Goal: Use online tool/utility: Utilize a website feature to perform a specific function

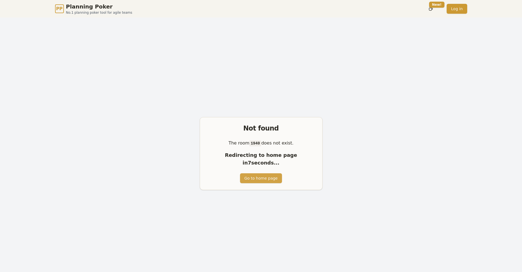
click at [263, 174] on button "Go to home page" at bounding box center [261, 178] width 42 height 10
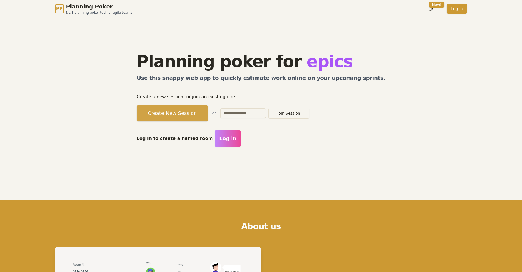
click at [200, 112] on button "Create New Session" at bounding box center [172, 113] width 71 height 16
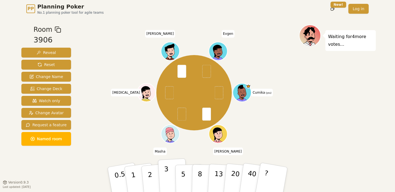
click at [166, 175] on p "3" at bounding box center [167, 180] width 6 height 30
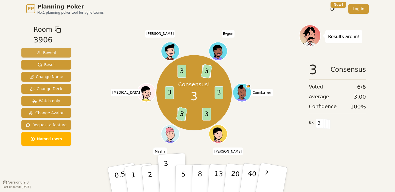
click at [62, 56] on button "Reveal" at bounding box center [46, 53] width 50 height 10
click at [52, 51] on span "Reveal" at bounding box center [45, 52] width 19 height 5
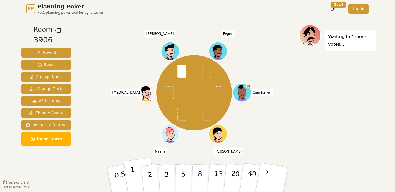
click at [136, 176] on button "1" at bounding box center [139, 180] width 33 height 44
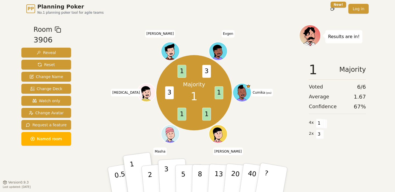
click at [168, 177] on p "3" at bounding box center [167, 180] width 6 height 30
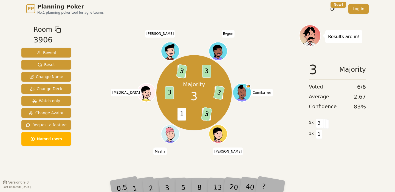
click at [194, 164] on div "Majority 3 1 3 1 3 1 3 1 3 3 Cumika (you) [PERSON_NAME] [MEDICAL_DATA][PERSON_N…" at bounding box center [194, 100] width 210 height 151
drag, startPoint x: 100, startPoint y: 151, endPoint x: 77, endPoint y: 87, distance: 68.3
click at [100, 151] on div "Majority 3 1 3 1 3 1 3 1 3 3 Cumika (you) [PERSON_NAME] [MEDICAL_DATA][PERSON_N…" at bounding box center [194, 100] width 210 height 151
click at [47, 50] on button "Reveal" at bounding box center [46, 53] width 50 height 10
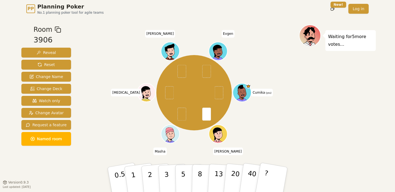
click at [103, 121] on div "Cumika (you) [PERSON_NAME] [MEDICAL_DATA][PERSON_NAME]" at bounding box center [194, 93] width 210 height 117
click at [202, 173] on button "8" at bounding box center [206, 180] width 28 height 42
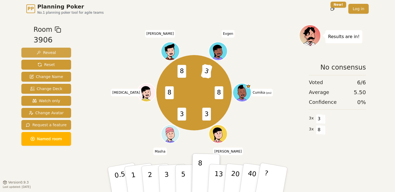
click at [59, 54] on button "Reveal" at bounding box center [46, 53] width 50 height 10
click at [46, 52] on span "Reveal" at bounding box center [45, 52] width 19 height 5
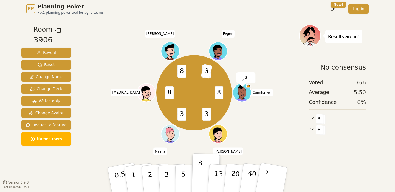
click at [94, 138] on div "8 3 3 8 8 1 3 Cumika (you) [PERSON_NAME] [MEDICAL_DATA][PERSON_NAME]" at bounding box center [194, 93] width 210 height 117
click at [120, 148] on div "8 3 3 8 8 1 3 Cumika (you) [PERSON_NAME] [MEDICAL_DATA][PERSON_NAME]" at bounding box center [194, 93] width 210 height 117
click at [46, 107] on div "Reveal Reset Change Name Change Deck Watch only Change Avatar Request a feature…" at bounding box center [46, 97] width 50 height 98
click at [47, 112] on span "Change Avatar" at bounding box center [46, 112] width 35 height 5
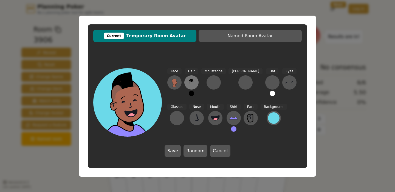
click at [190, 85] on icon at bounding box center [191, 82] width 9 height 9
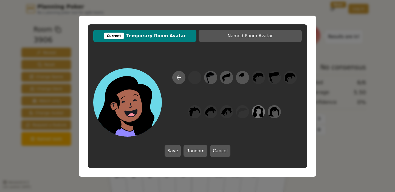
click at [259, 112] on icon at bounding box center [258, 112] width 11 height 12
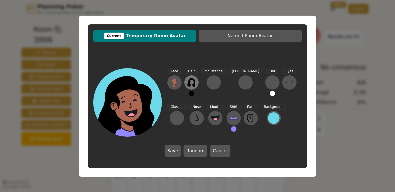
click at [190, 85] on icon at bounding box center [191, 82] width 8 height 9
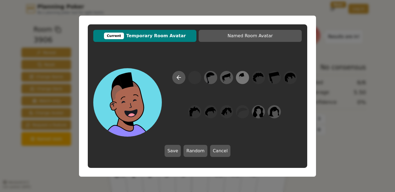
click at [245, 78] on icon at bounding box center [242, 77] width 11 height 12
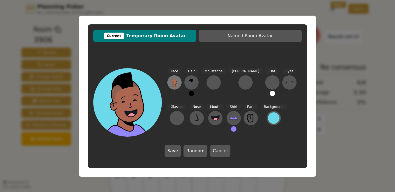
click at [177, 84] on icon at bounding box center [174, 82] width 9 height 9
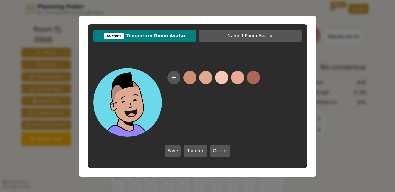
click at [205, 80] on button at bounding box center [205, 77] width 13 height 13
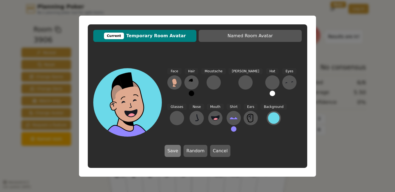
click at [177, 153] on button "Save" at bounding box center [173, 151] width 16 height 12
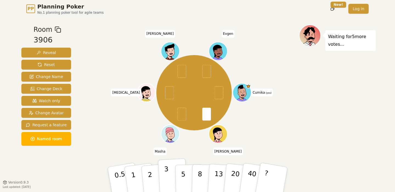
click at [165, 171] on p "3" at bounding box center [167, 180] width 6 height 30
click at [353, 168] on div "Waiting for 3 more votes..." at bounding box center [337, 100] width 77 height 151
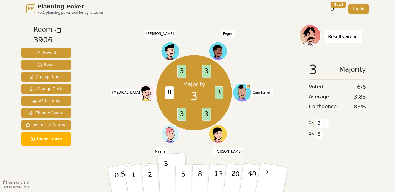
click at [48, 46] on div "Room 3906 Reveal Reset Change Name Change Deck Watch only Change Avatar Request…" at bounding box center [46, 87] width 54 height 124
click at [48, 52] on span "Reveal" at bounding box center [45, 52] width 19 height 5
click at [57, 52] on button "Reveal" at bounding box center [46, 53] width 50 height 10
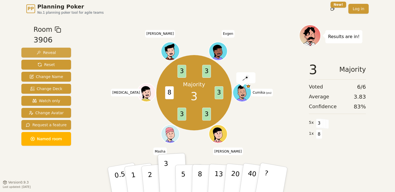
click at [57, 52] on button "Reveal" at bounding box center [46, 53] width 50 height 10
click at [67, 62] on button "Reset" at bounding box center [46, 65] width 50 height 10
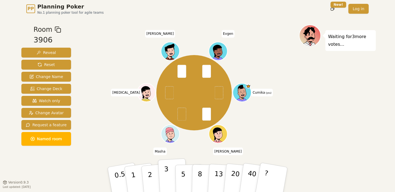
click at [166, 173] on p "3" at bounding box center [167, 180] width 6 height 30
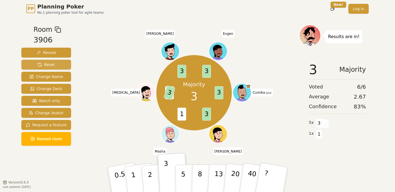
click at [47, 63] on span "Reset" at bounding box center [46, 64] width 17 height 5
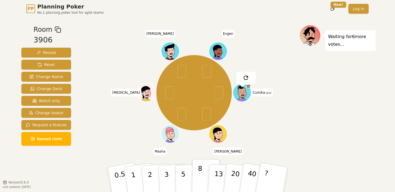
click at [204, 179] on button "8" at bounding box center [206, 180] width 28 height 42
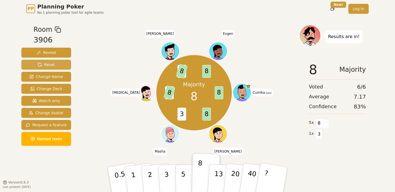
click at [47, 66] on span "Reset" at bounding box center [46, 64] width 17 height 5
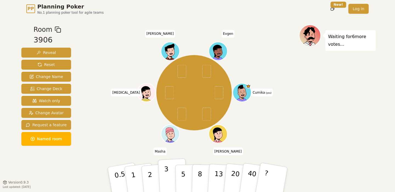
click at [164, 177] on button "3" at bounding box center [173, 180] width 30 height 43
